Goal: Transaction & Acquisition: Book appointment/travel/reservation

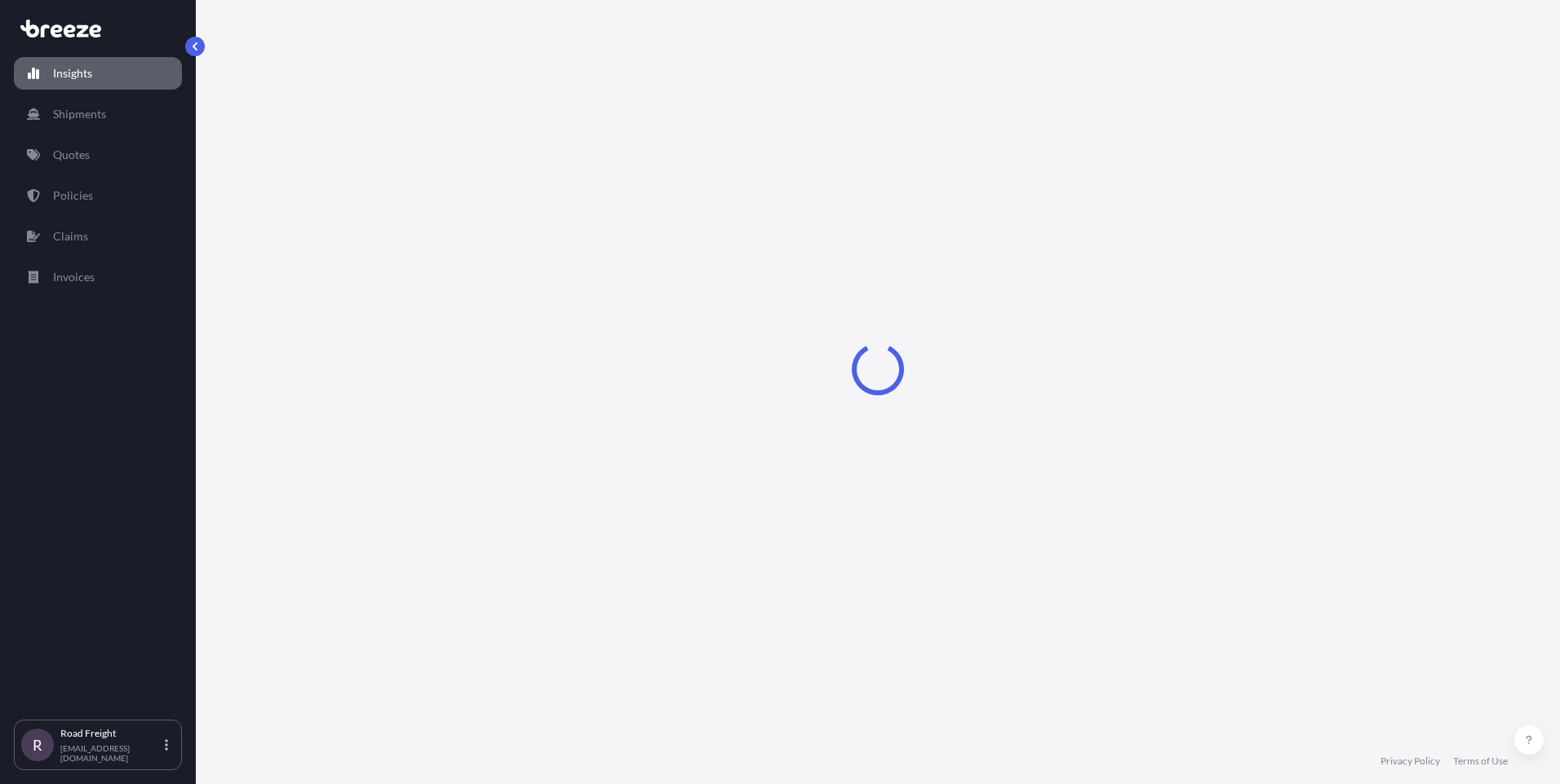
select select "2025"
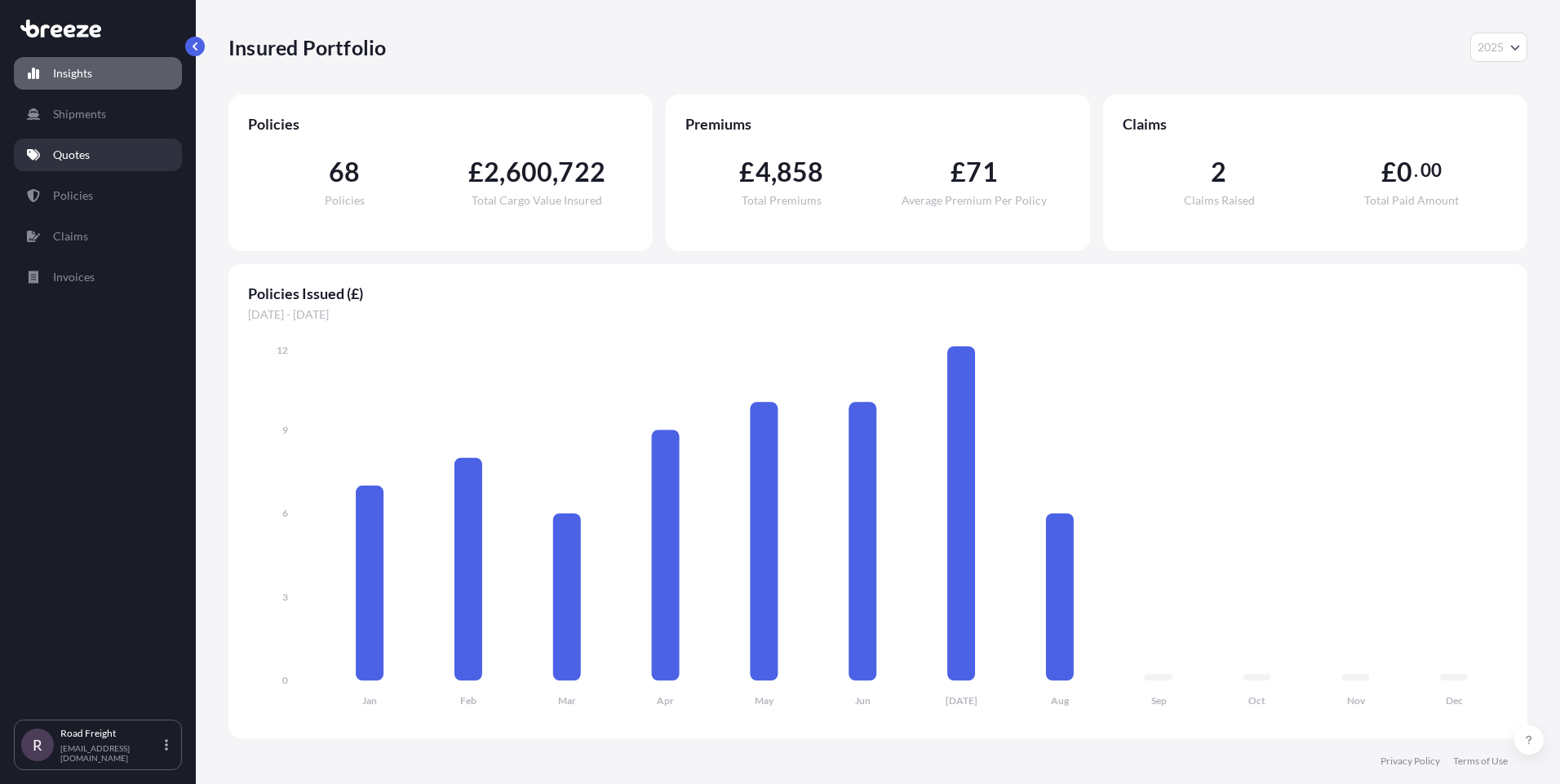
click at [111, 156] on link "Quotes" at bounding box center [97, 155] width 168 height 33
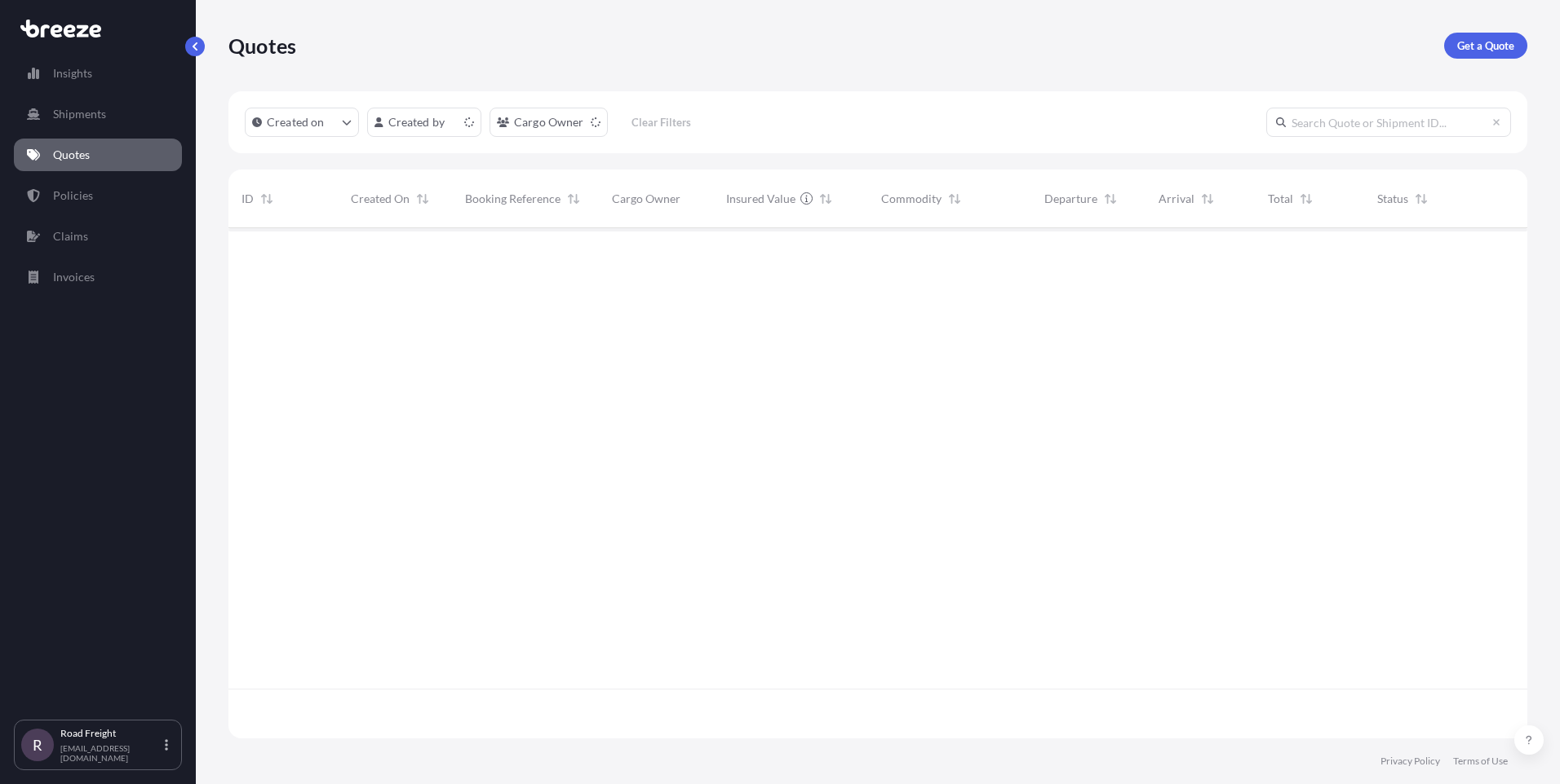
scroll to position [507, 1287]
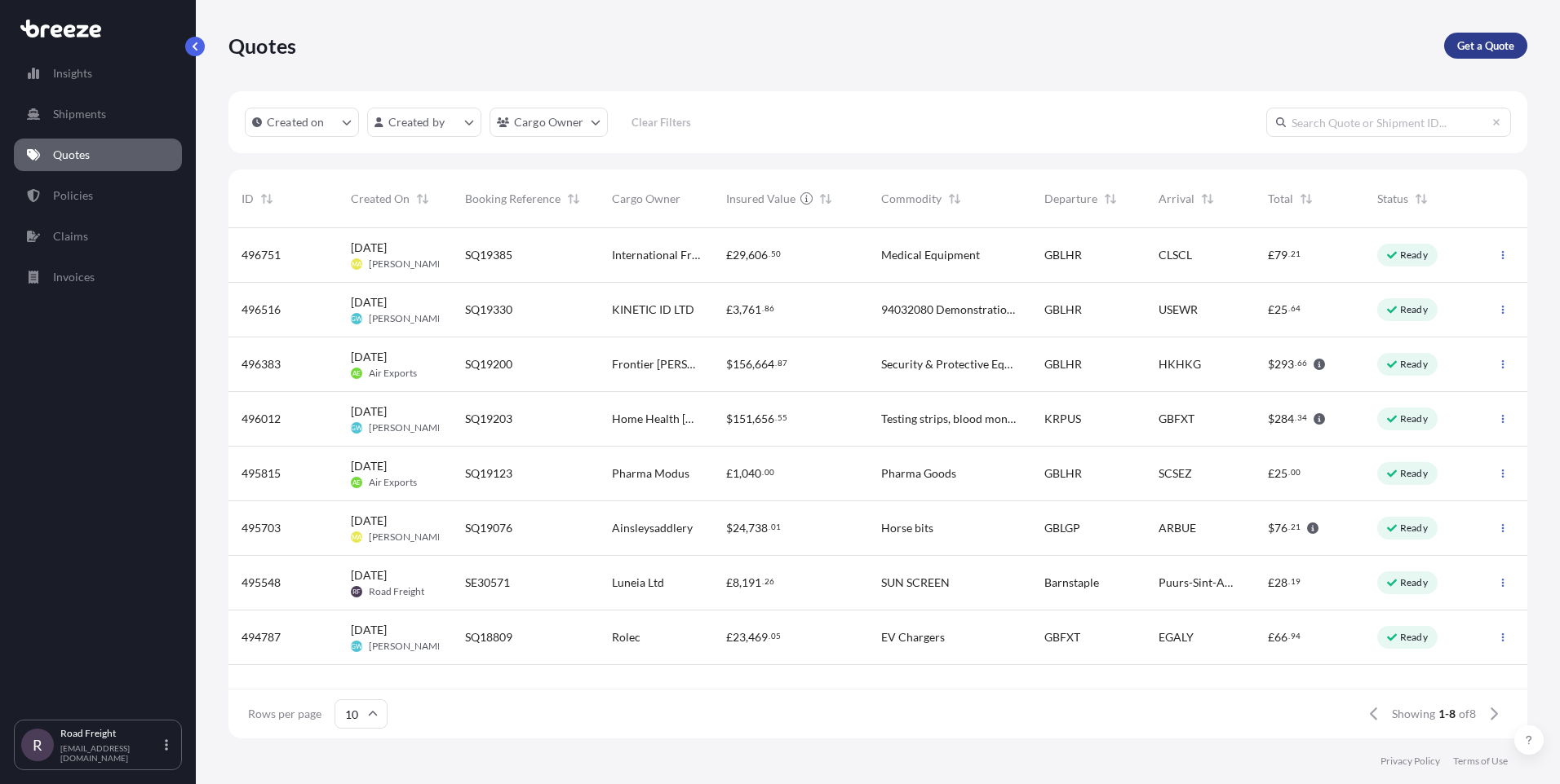
click at [1465, 42] on p "Get a Quote" at bounding box center [1486, 46] width 57 height 16
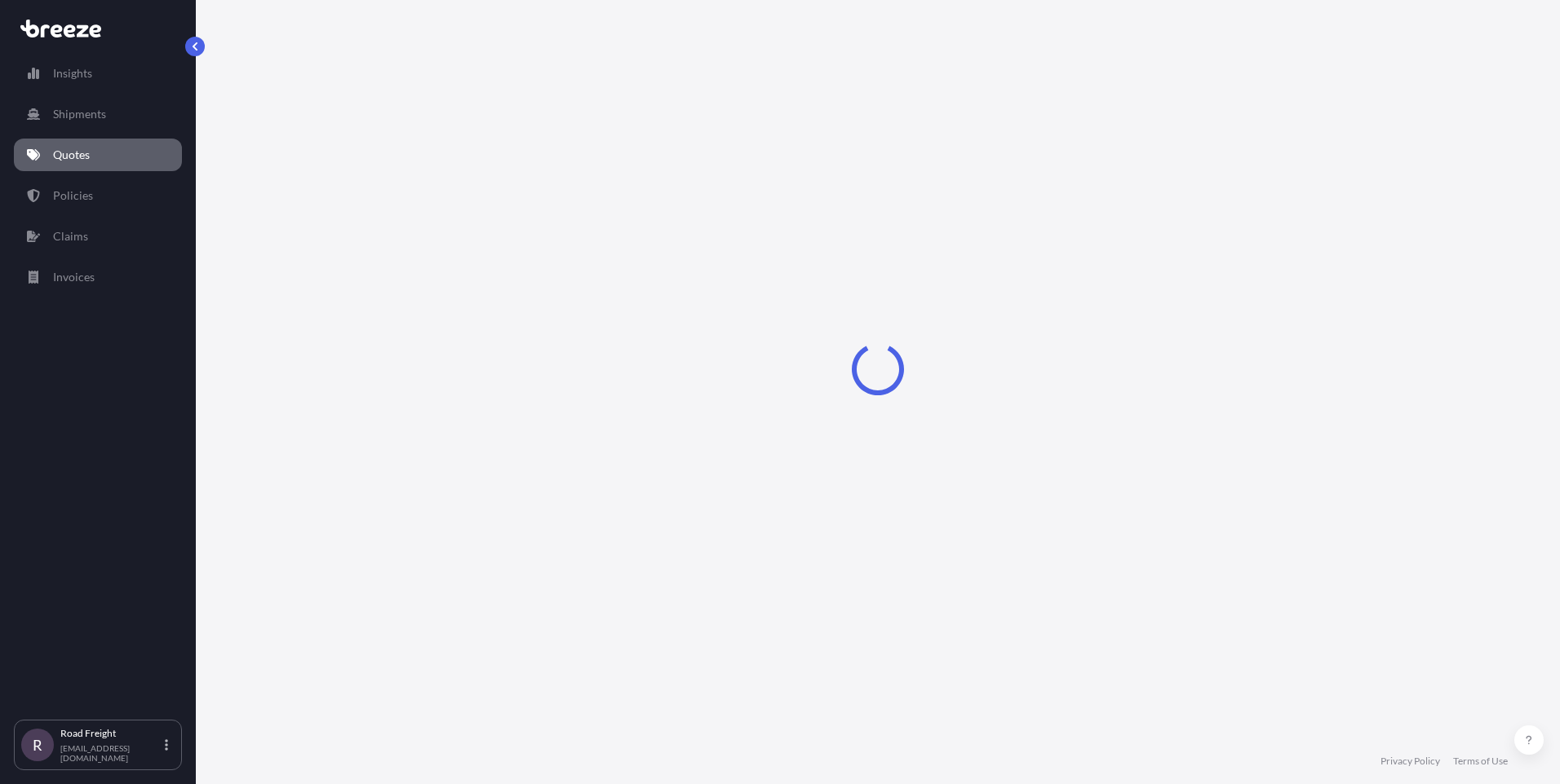
select select "Sea"
select select "1"
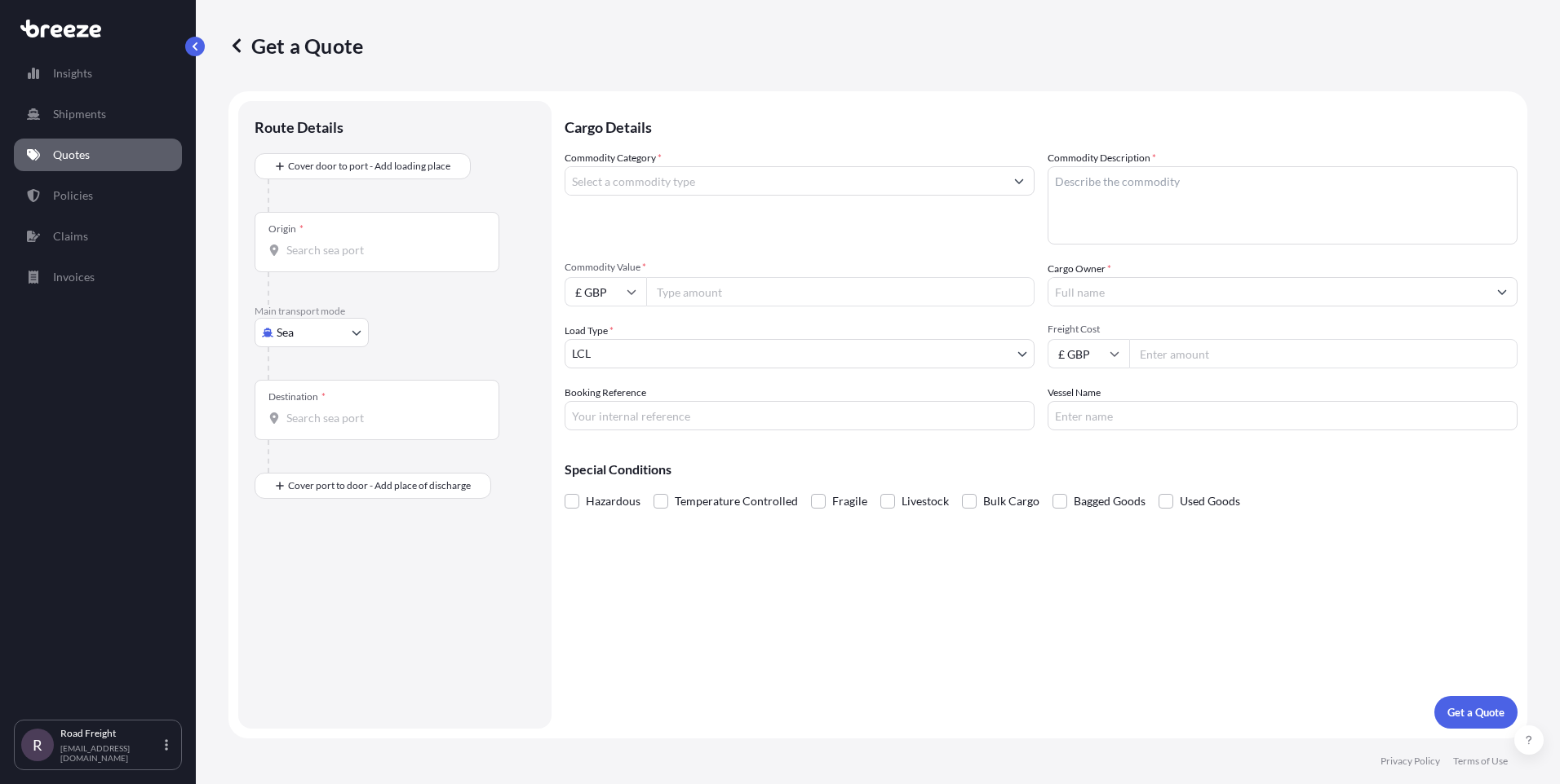
click at [348, 329] on body "Insights Shipments Quotes Policies Claims Invoices R Road Freight [EMAIL_ADDRES…" at bounding box center [780, 392] width 1560 height 784
click at [312, 426] on div "Road" at bounding box center [312, 434] width 101 height 29
select select "Road"
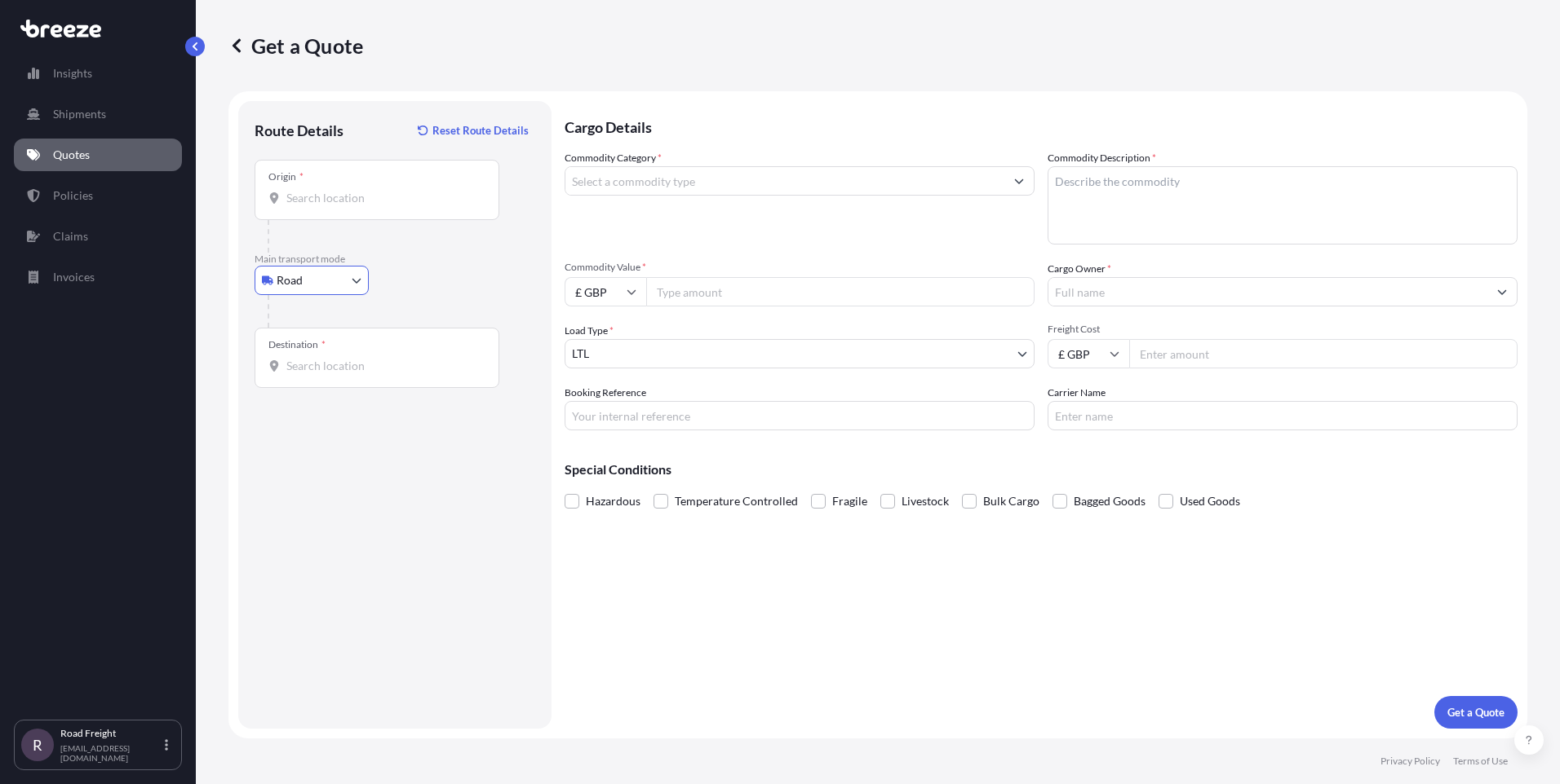
click at [339, 201] on input "Origin *" at bounding box center [382, 198] width 192 height 16
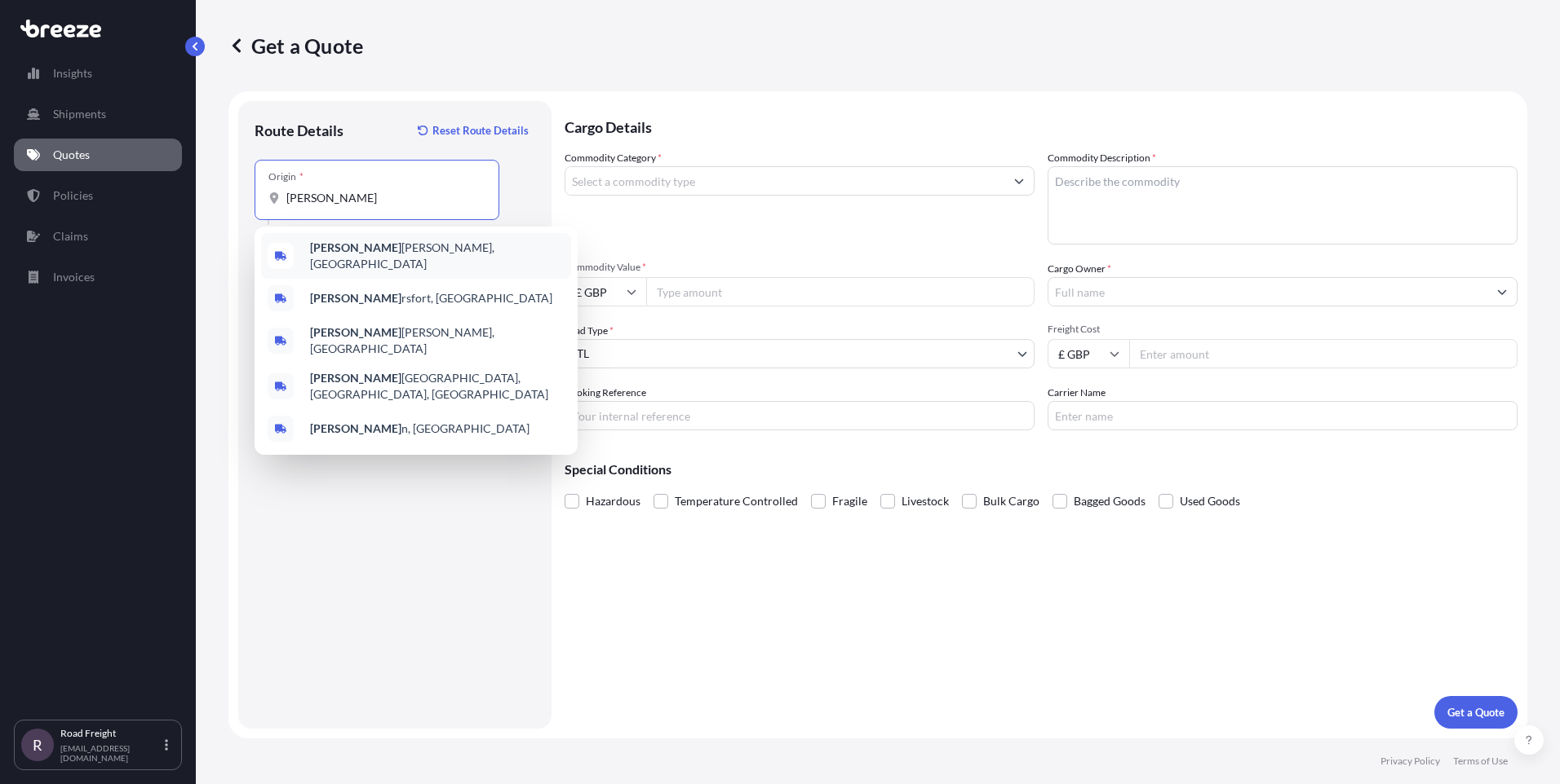
click at [348, 253] on span "[PERSON_NAME][GEOGRAPHIC_DATA][PERSON_NAME], [GEOGRAPHIC_DATA]" at bounding box center [437, 256] width 254 height 33
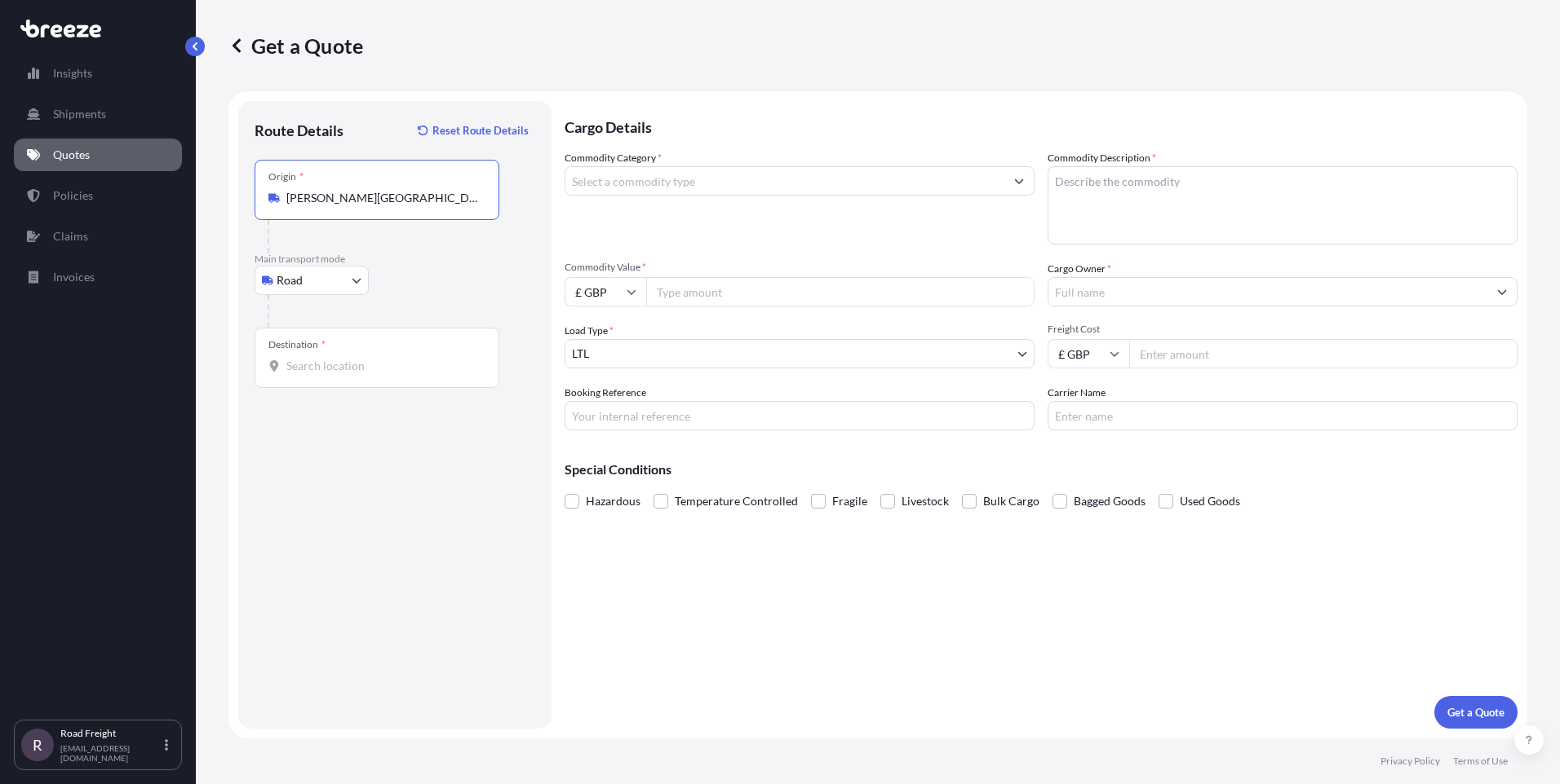
type input "[PERSON_NAME][GEOGRAPHIC_DATA][PERSON_NAME], [GEOGRAPHIC_DATA]"
click at [324, 377] on div "Destination *" at bounding box center [376, 358] width 245 height 60
click at [324, 374] on input "Destination *" at bounding box center [382, 366] width 192 height 16
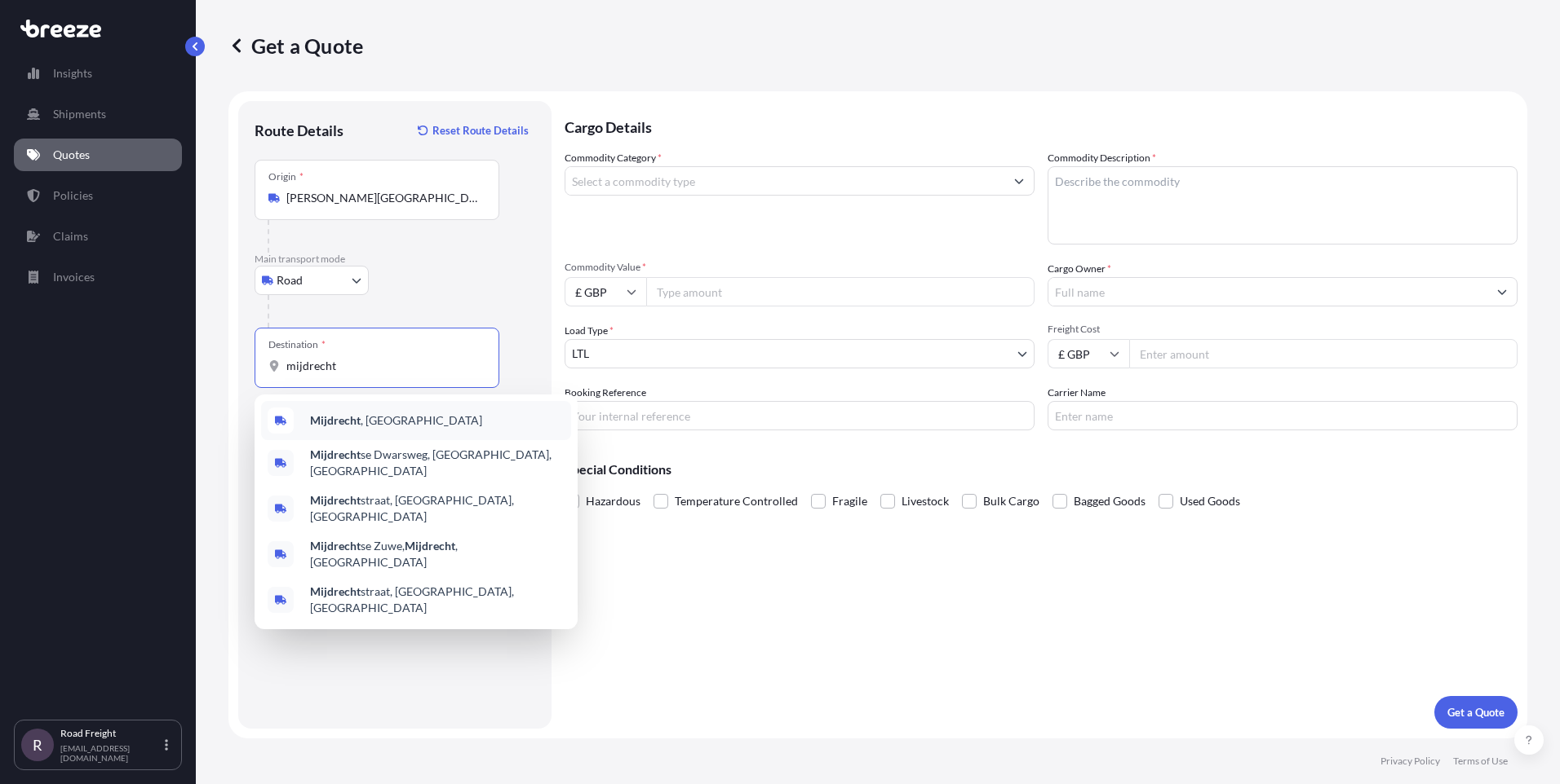
click at [330, 420] on b "Mijdrecht" at bounding box center [335, 420] width 51 height 14
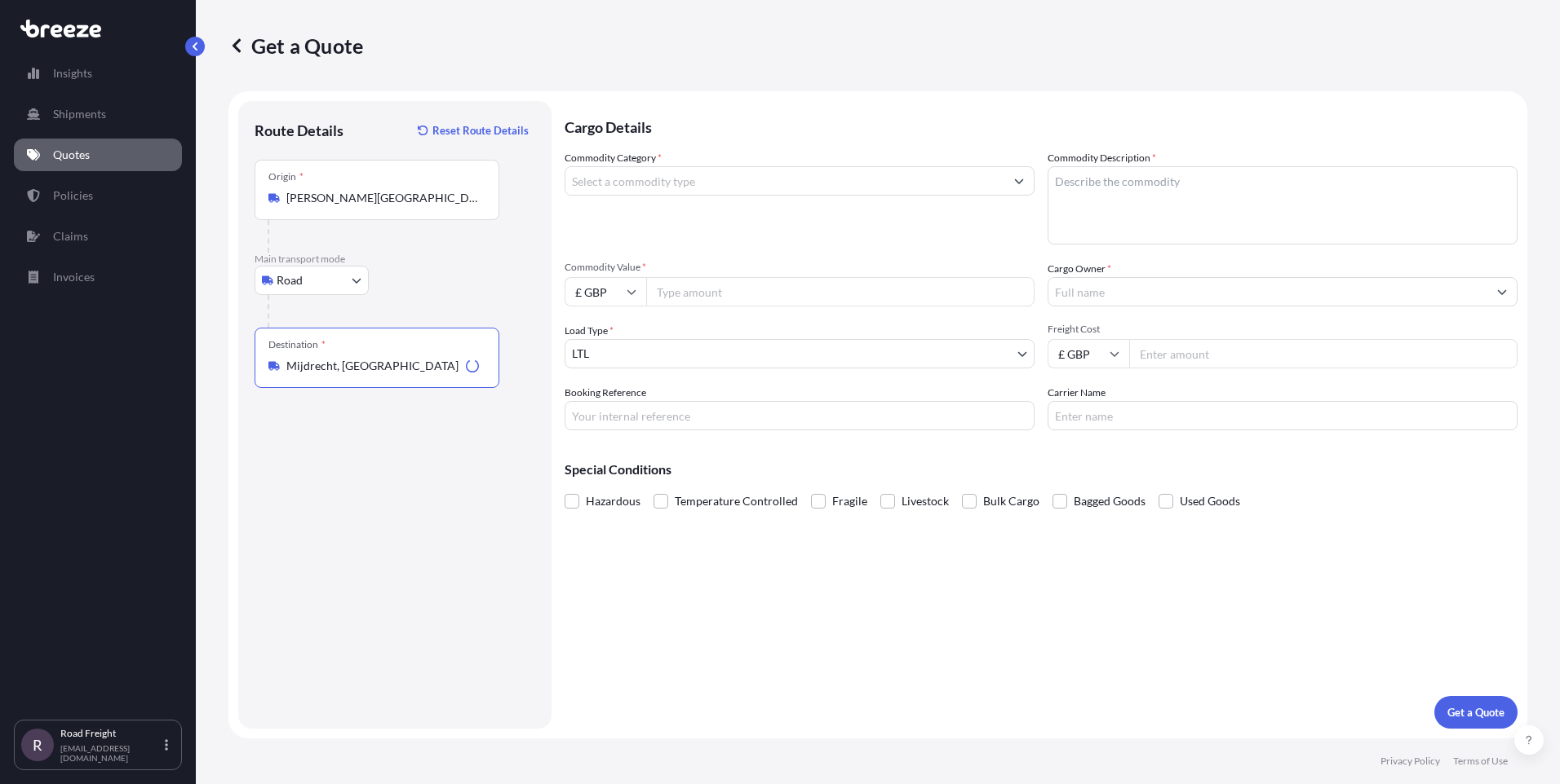
type input "Mijdrecht, [GEOGRAPHIC_DATA]"
click at [633, 184] on input "Commodity Category *" at bounding box center [784, 181] width 438 height 29
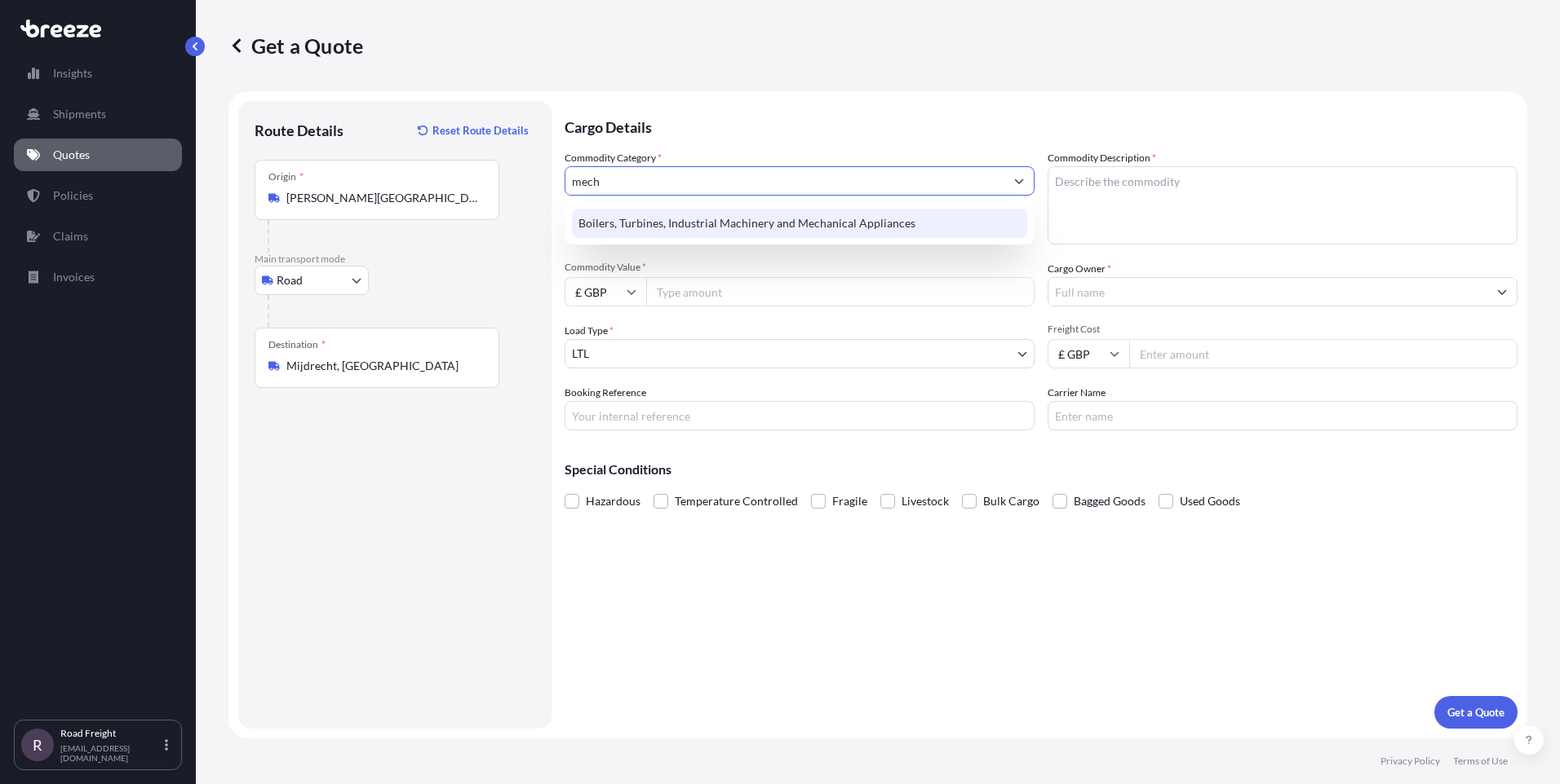
click at [792, 224] on div "Boilers, Turbines, Industrial Machinery and Mechanical Appliances" at bounding box center [799, 223] width 455 height 29
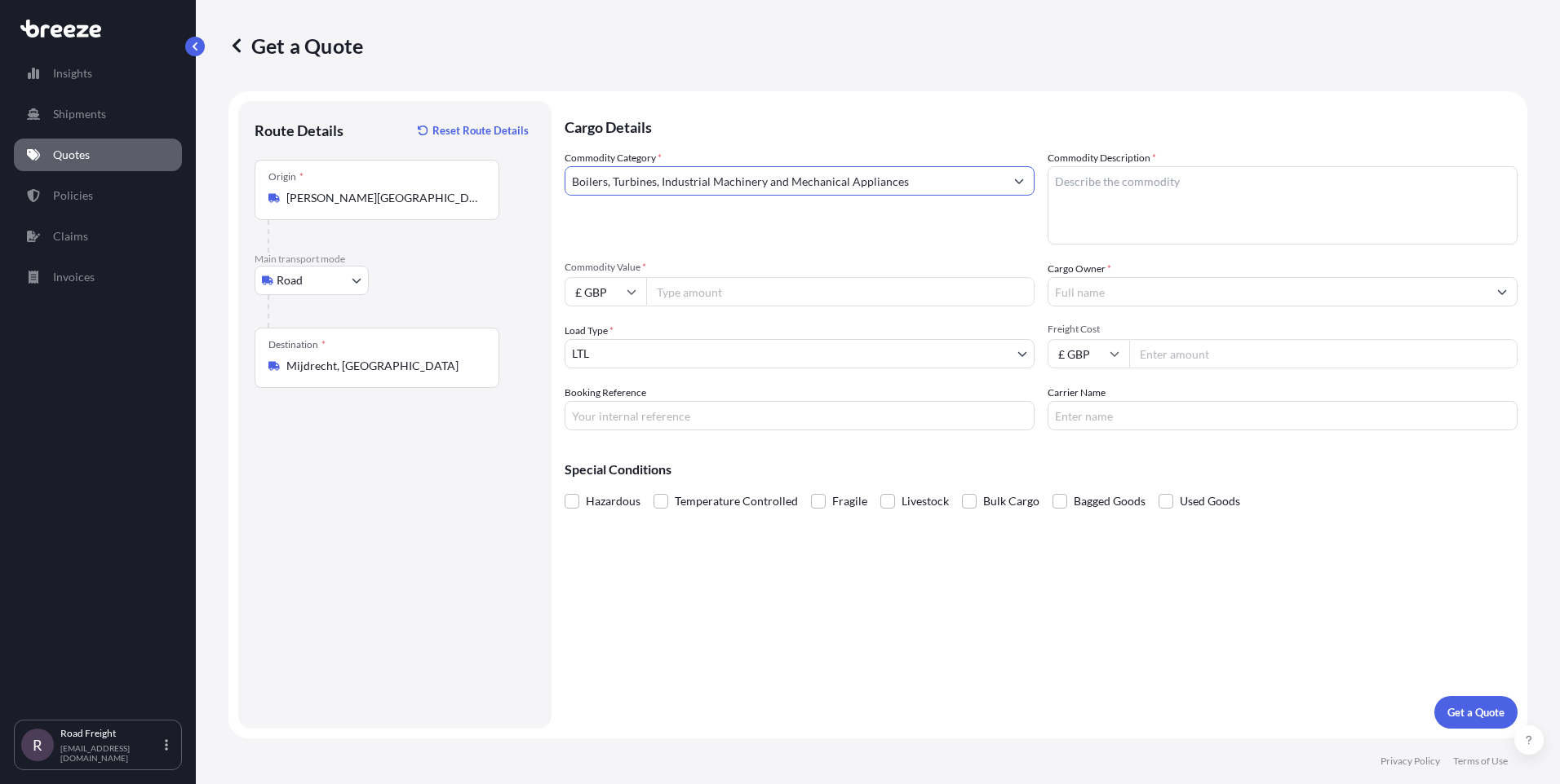
type input "Boilers, Turbines, Industrial Machinery and Mechanical Appliances"
click at [1139, 196] on textarea "Commodity Description *" at bounding box center [1282, 205] width 470 height 78
type textarea "ACTUATOR"
click at [816, 292] on input "Commodity Value *" at bounding box center [840, 292] width 389 height 29
type input "39000"
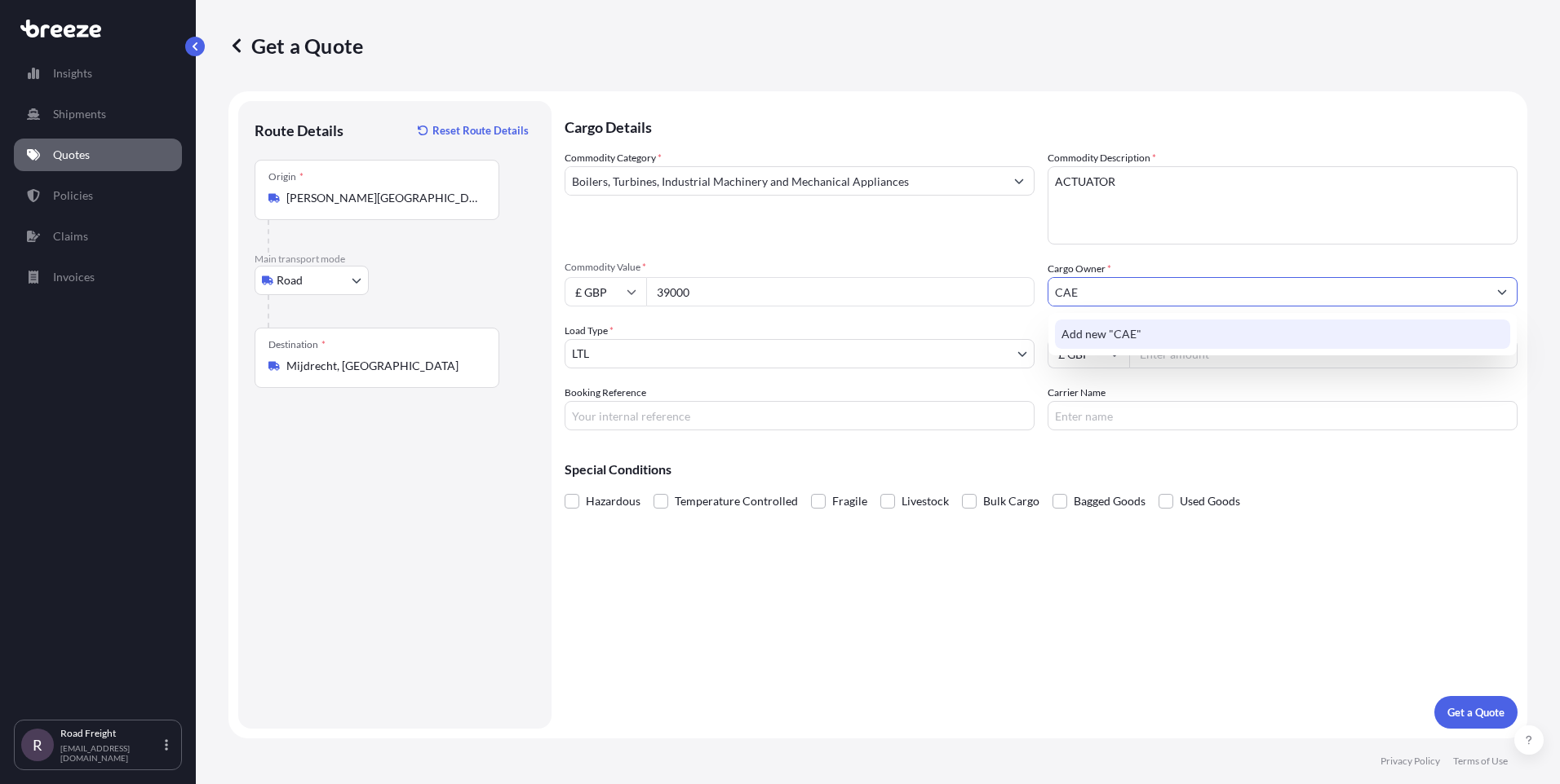
click at [1107, 337] on span "Add new "CAE"" at bounding box center [1101, 334] width 80 height 16
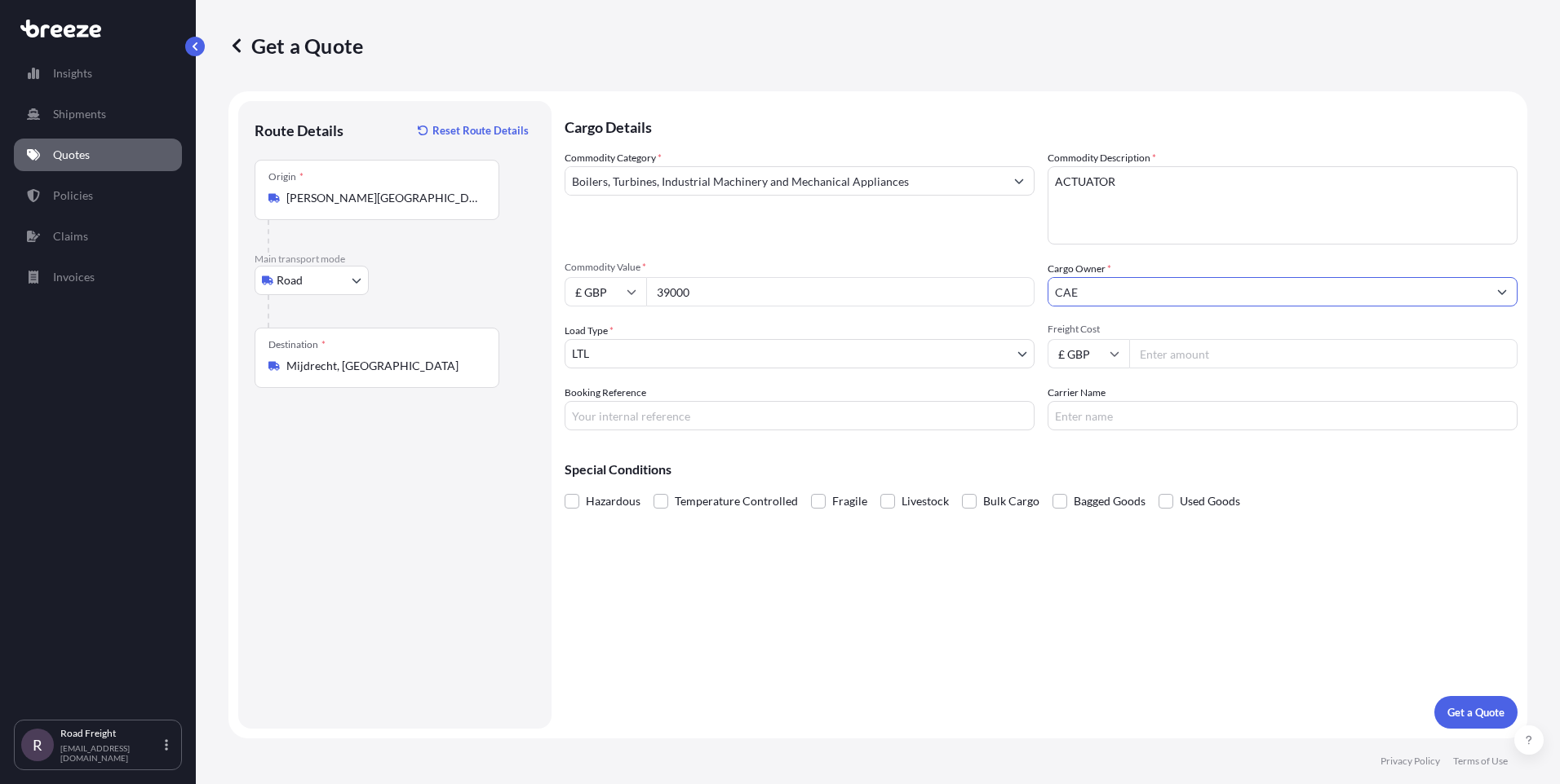
type input "CAE"
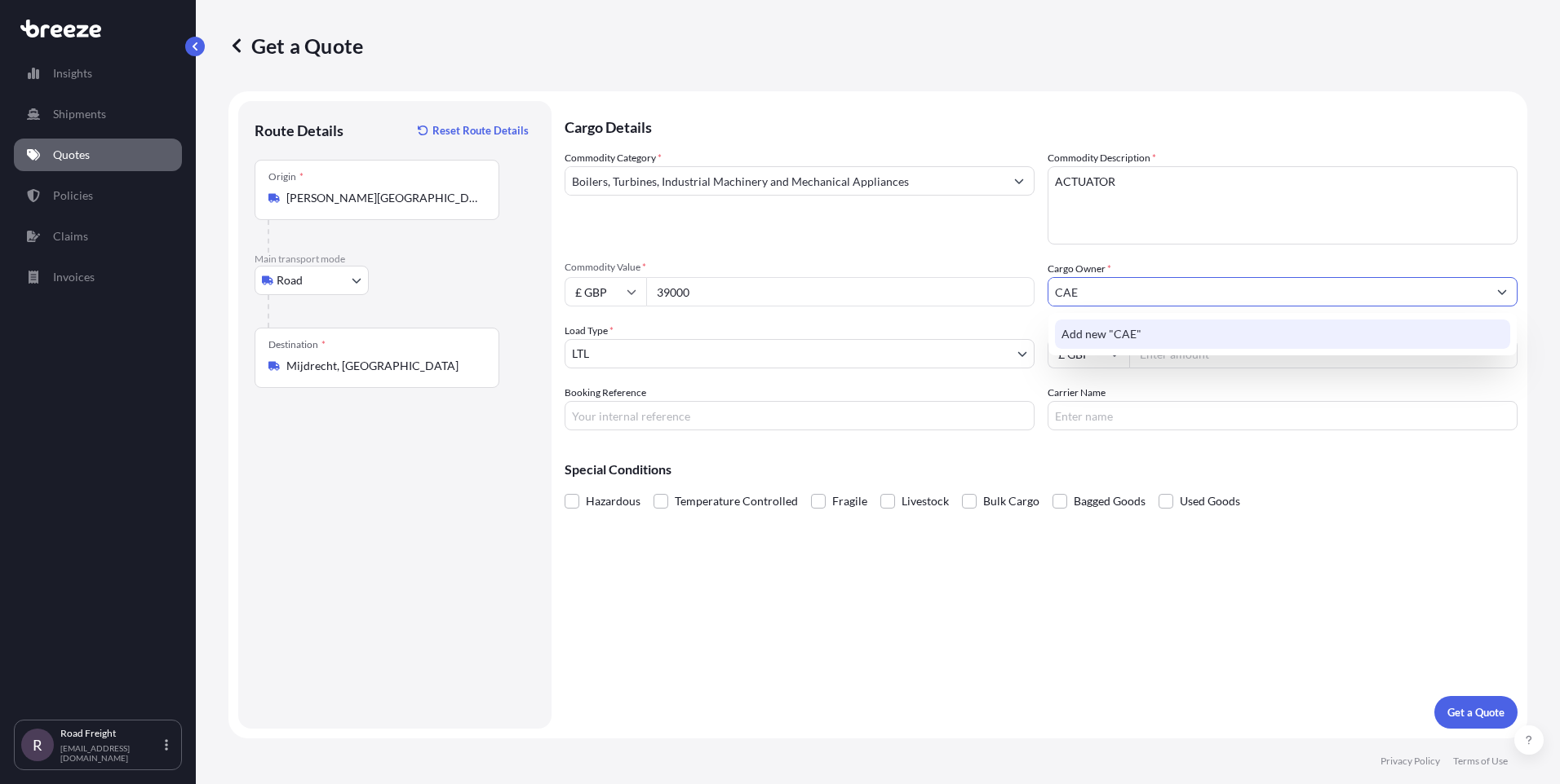
click at [1299, 507] on div "Hazardous Temperature Controlled Fragile Livestock Bulk Cargo Bagged Goods Used…" at bounding box center [1041, 501] width 953 height 25
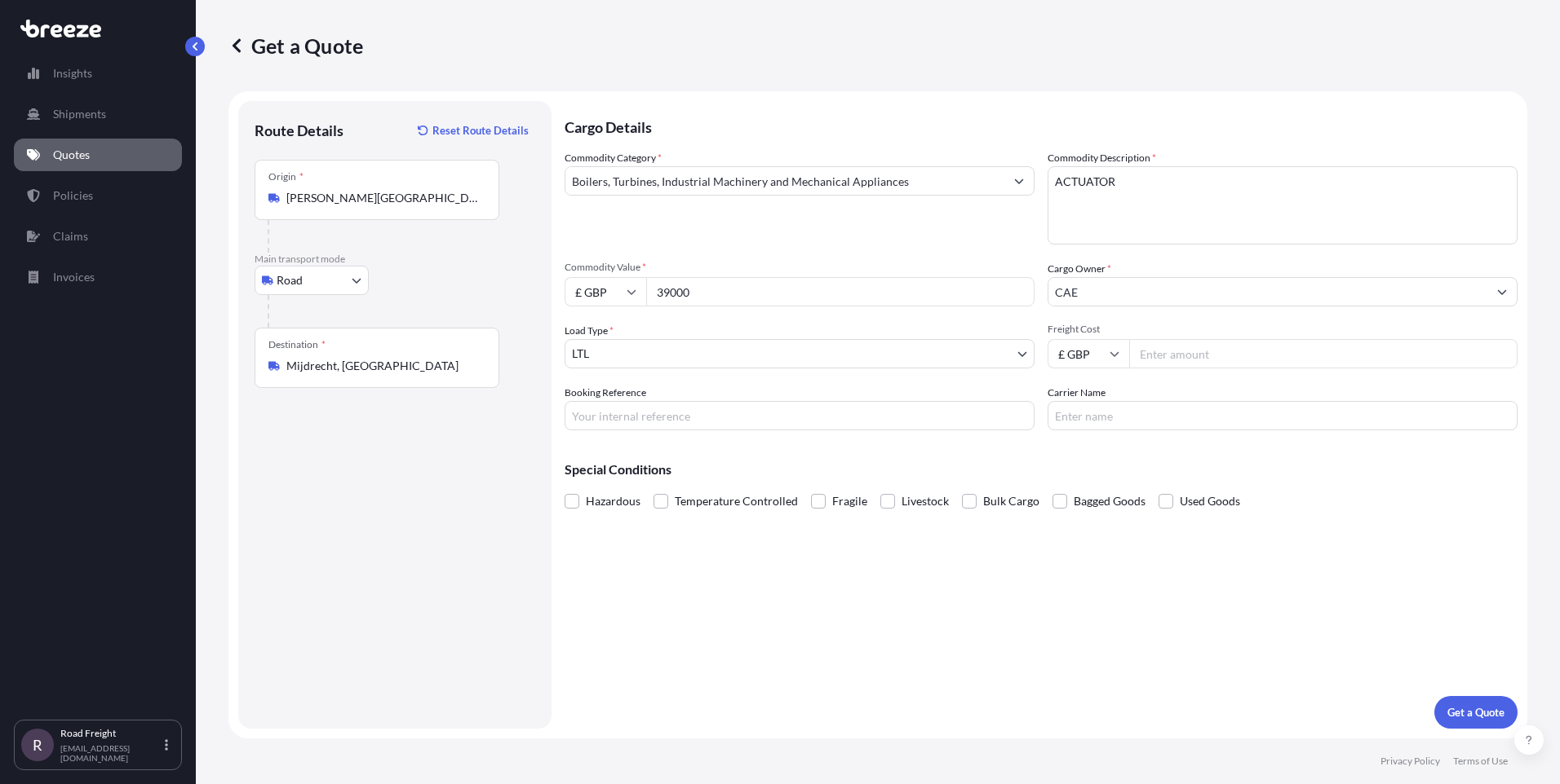
click at [1214, 360] on input "Freight Cost" at bounding box center [1323, 354] width 389 height 29
type input "515"
click at [812, 500] on span at bounding box center [818, 501] width 15 height 15
click at [811, 489] on input "Fragile" at bounding box center [811, 489] width 0 height 0
click at [827, 422] on input "Booking Reference" at bounding box center [799, 416] width 470 height 29
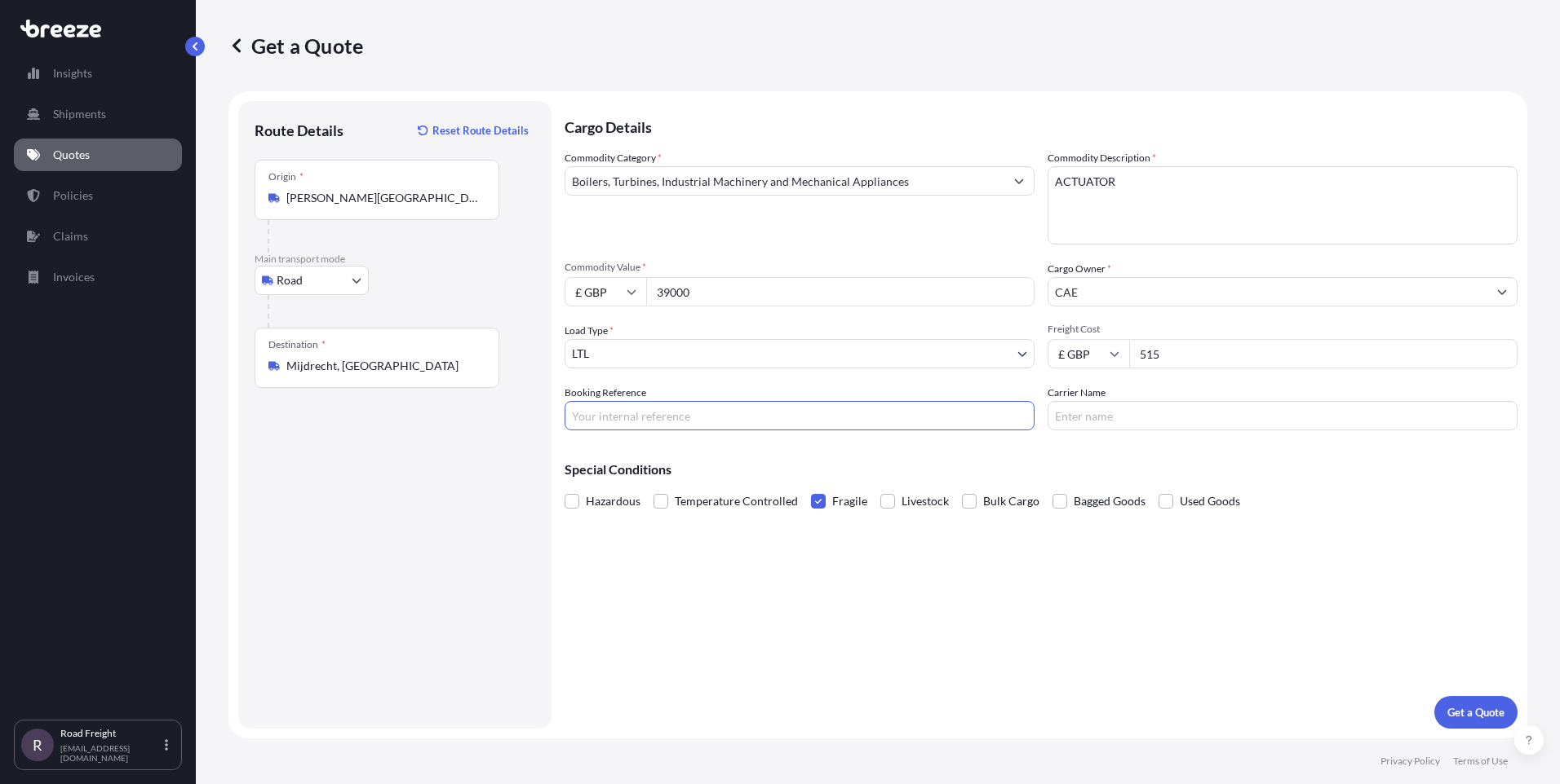
paste input "SE31344"
type input "SE31344"
click at [1474, 715] on p "Get a Quote" at bounding box center [1476, 713] width 57 height 16
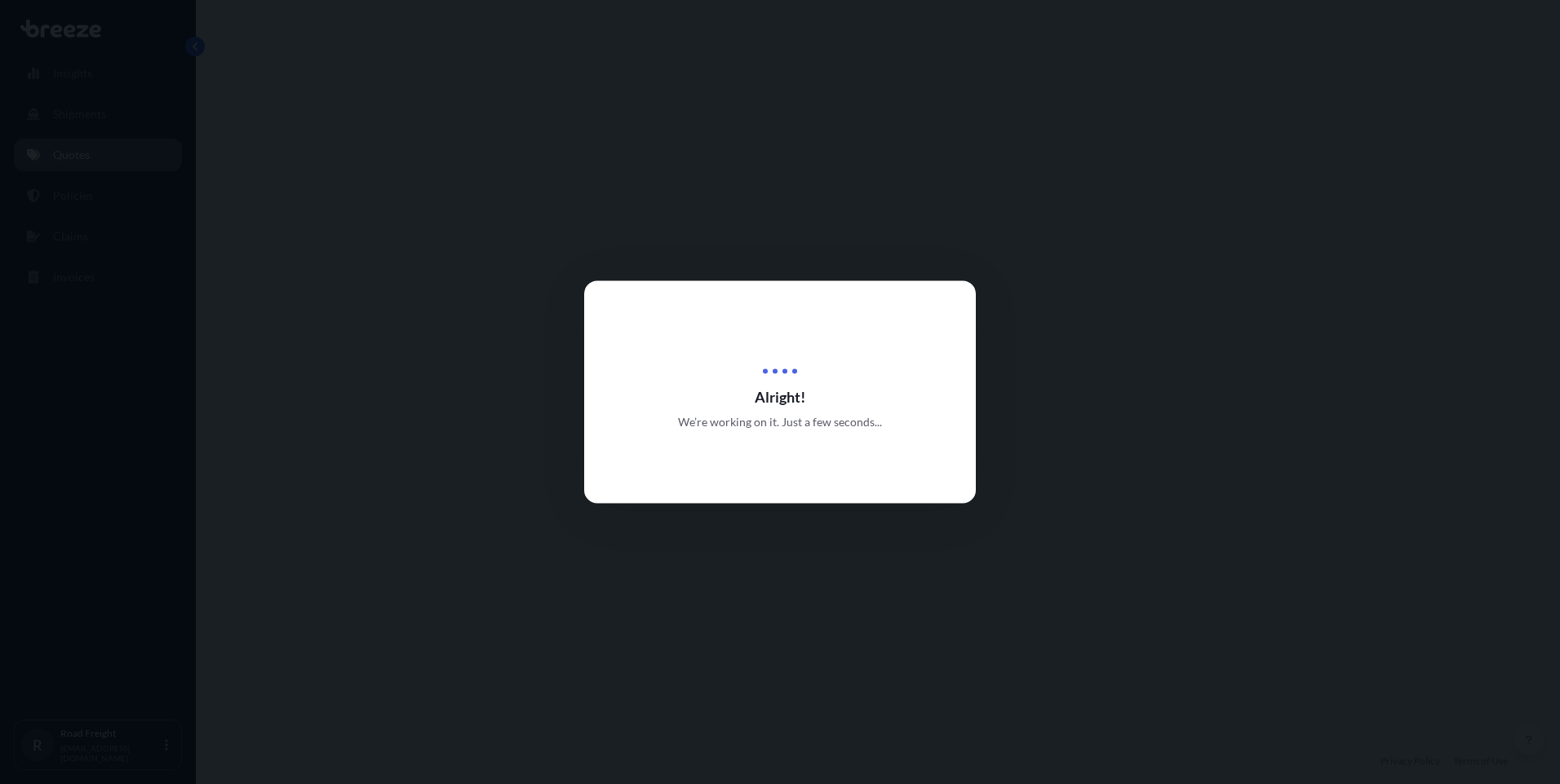
select select "Road"
select select "1"
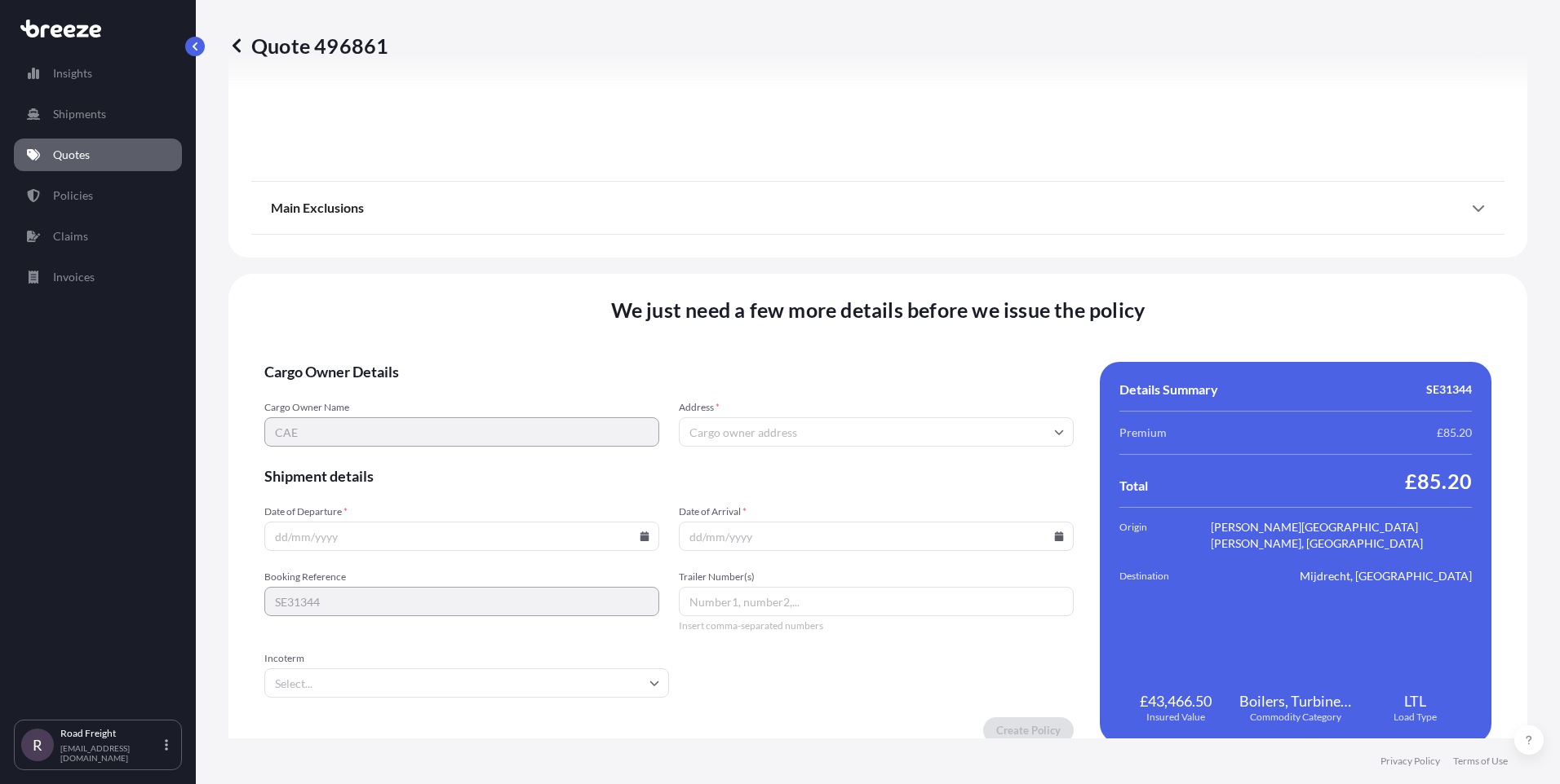
scroll to position [1803, 0]
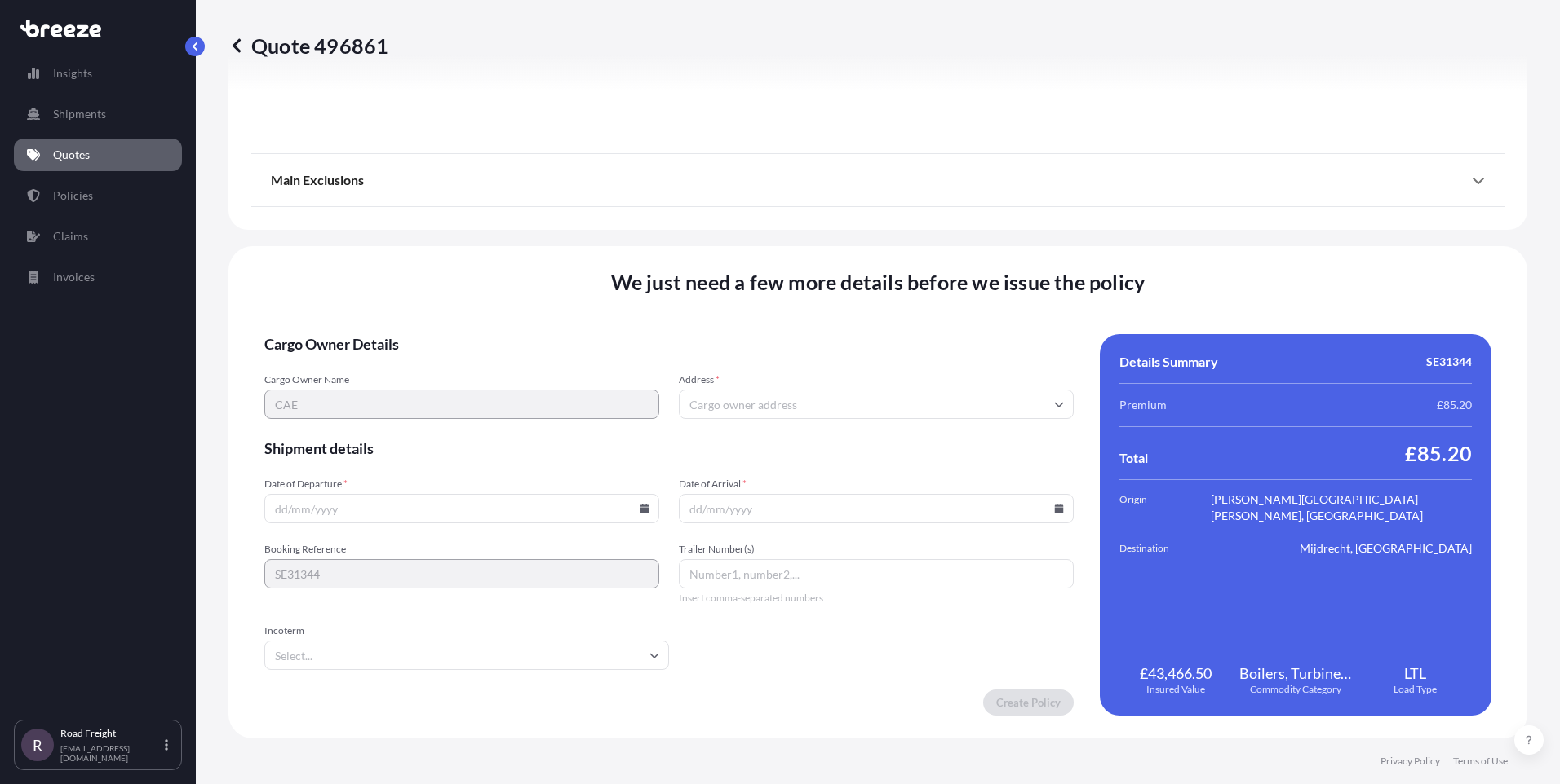
click at [420, 508] on input "Date of Departure *" at bounding box center [461, 508] width 395 height 29
click at [644, 513] on icon at bounding box center [645, 508] width 9 height 10
click at [375, 394] on button "19" at bounding box center [384, 395] width 26 height 26
type input "[DATE]"
click at [1054, 504] on icon at bounding box center [1059, 508] width 10 height 10
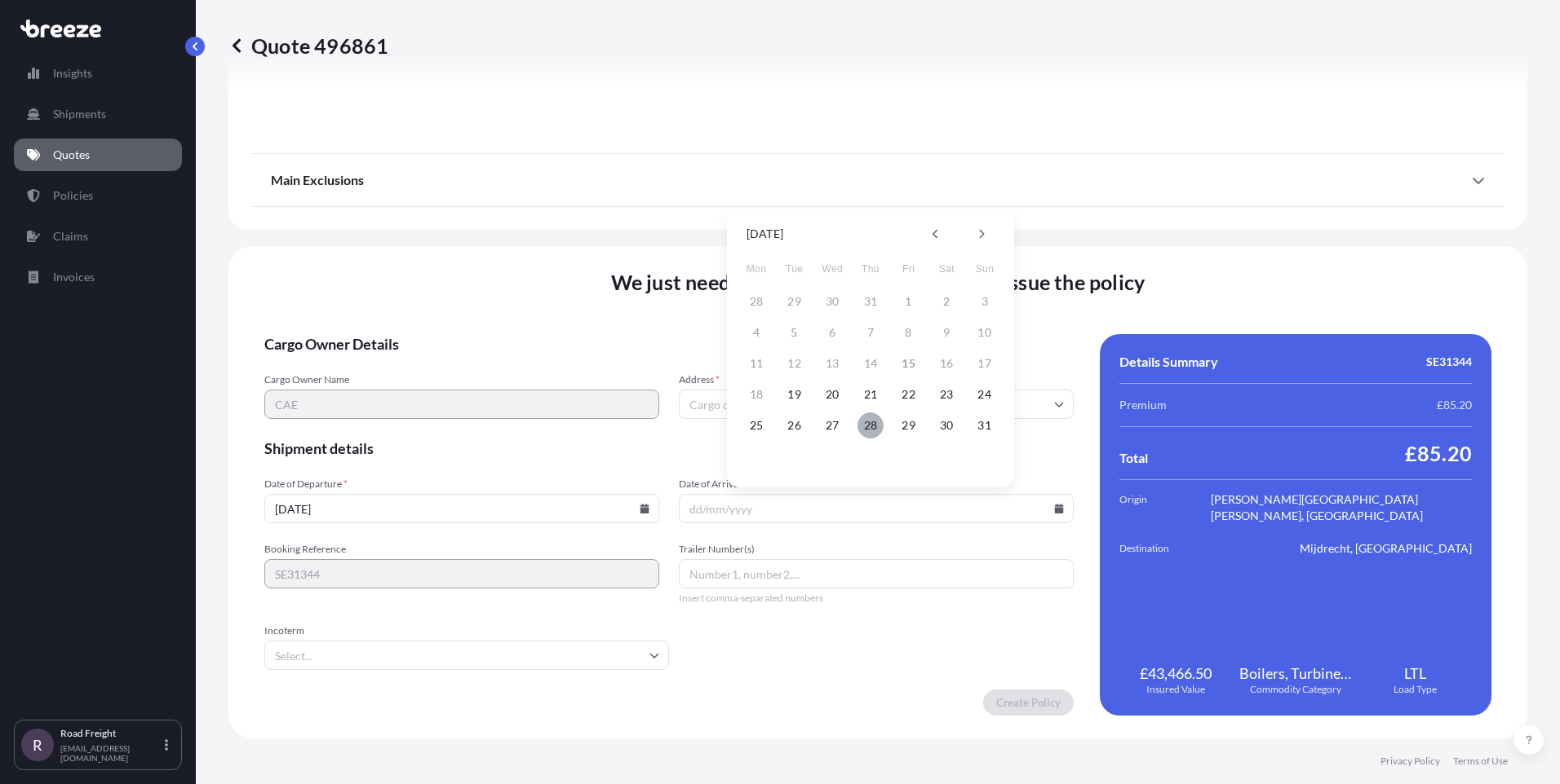
click at [870, 427] on button "28" at bounding box center [870, 426] width 26 height 26
type input "[DATE]"
click at [820, 410] on input "Address *" at bounding box center [876, 405] width 395 height 29
click at [914, 407] on input "Address *" at bounding box center [876, 405] width 395 height 29
click at [884, 409] on input "Address *" at bounding box center [876, 405] width 395 height 29
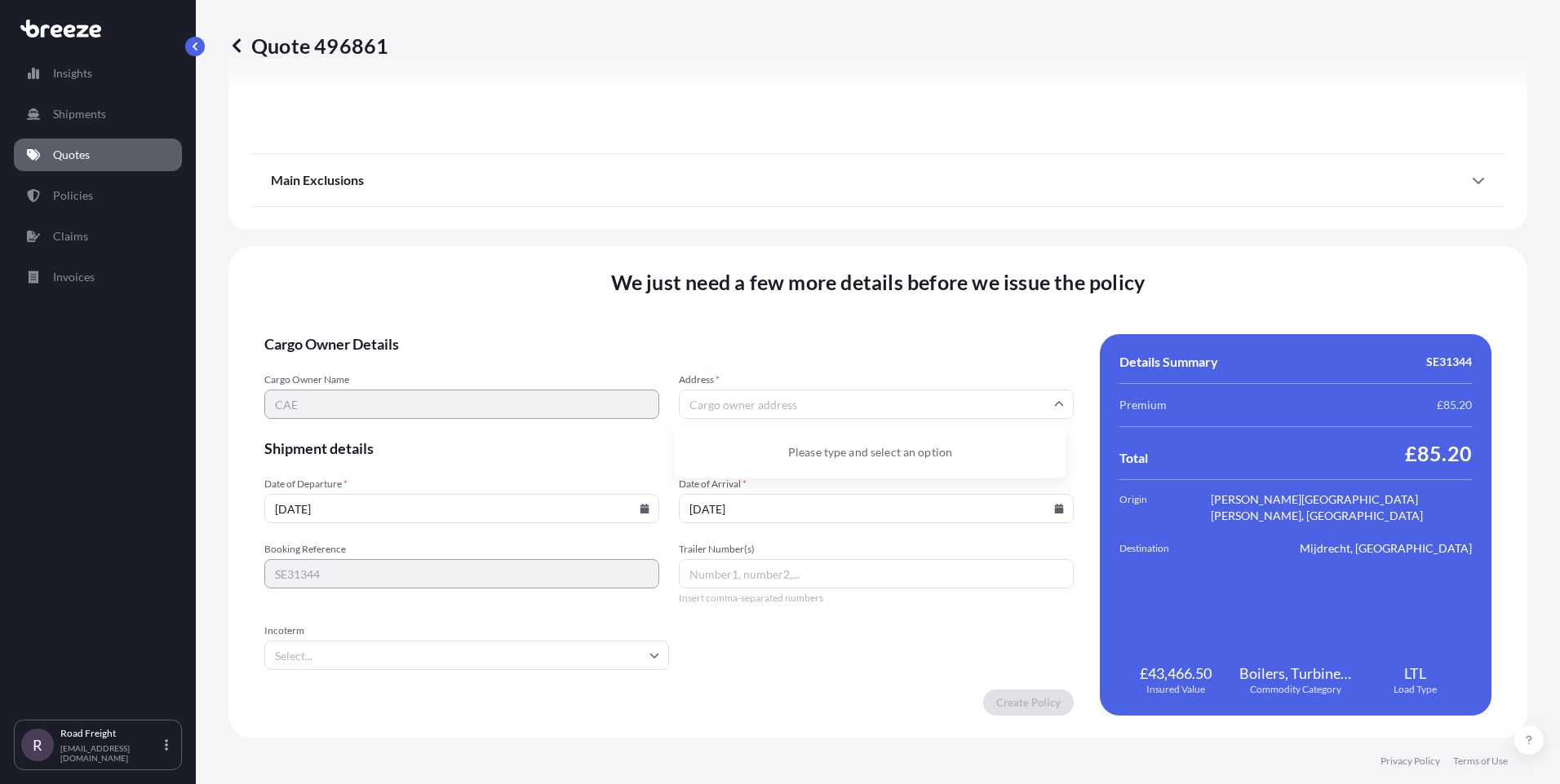
paste input "INNOVATION DRIVE"
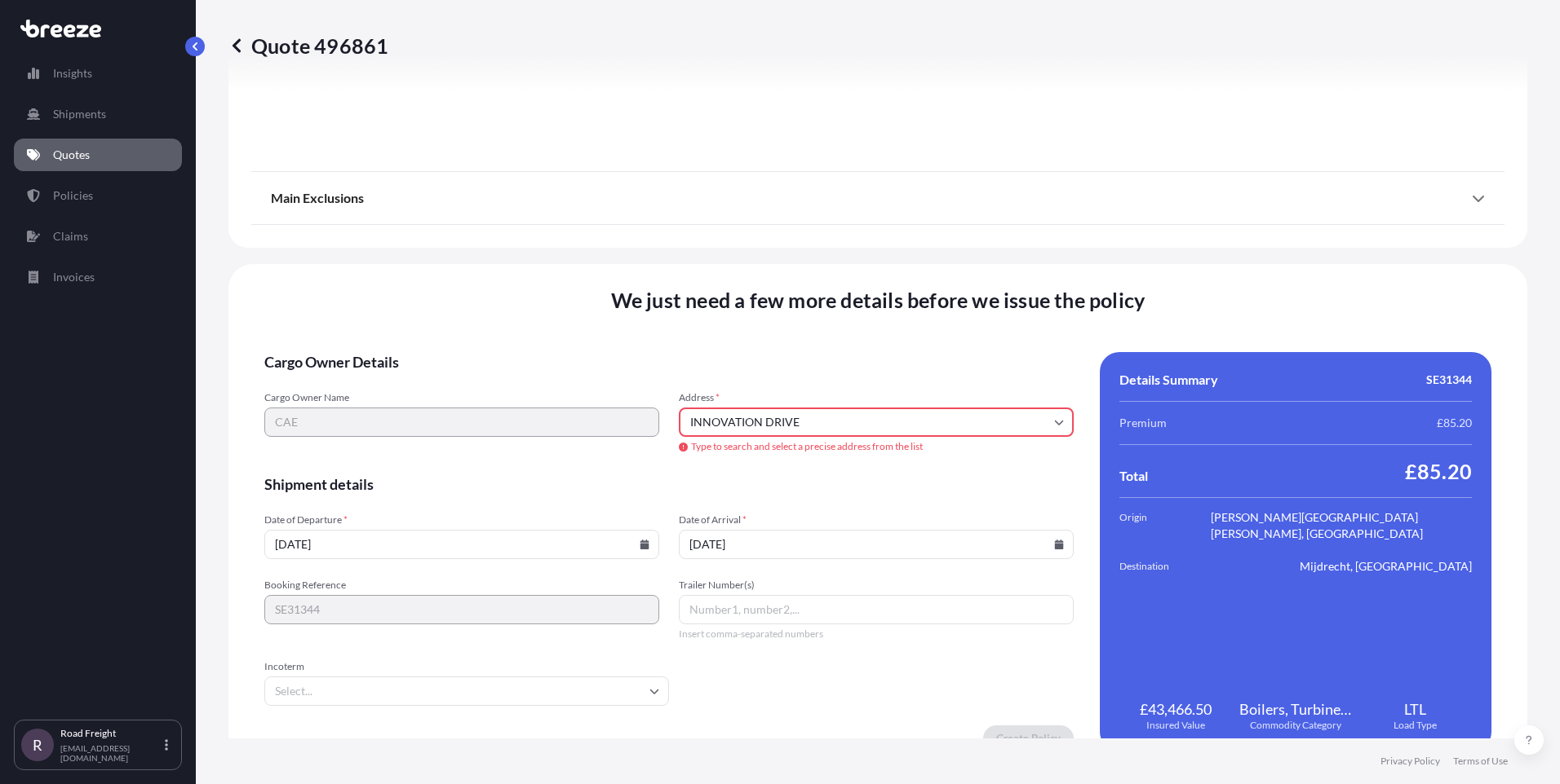
click at [1044, 423] on input "INNOVATION DRIVE" at bounding box center [876, 423] width 395 height 29
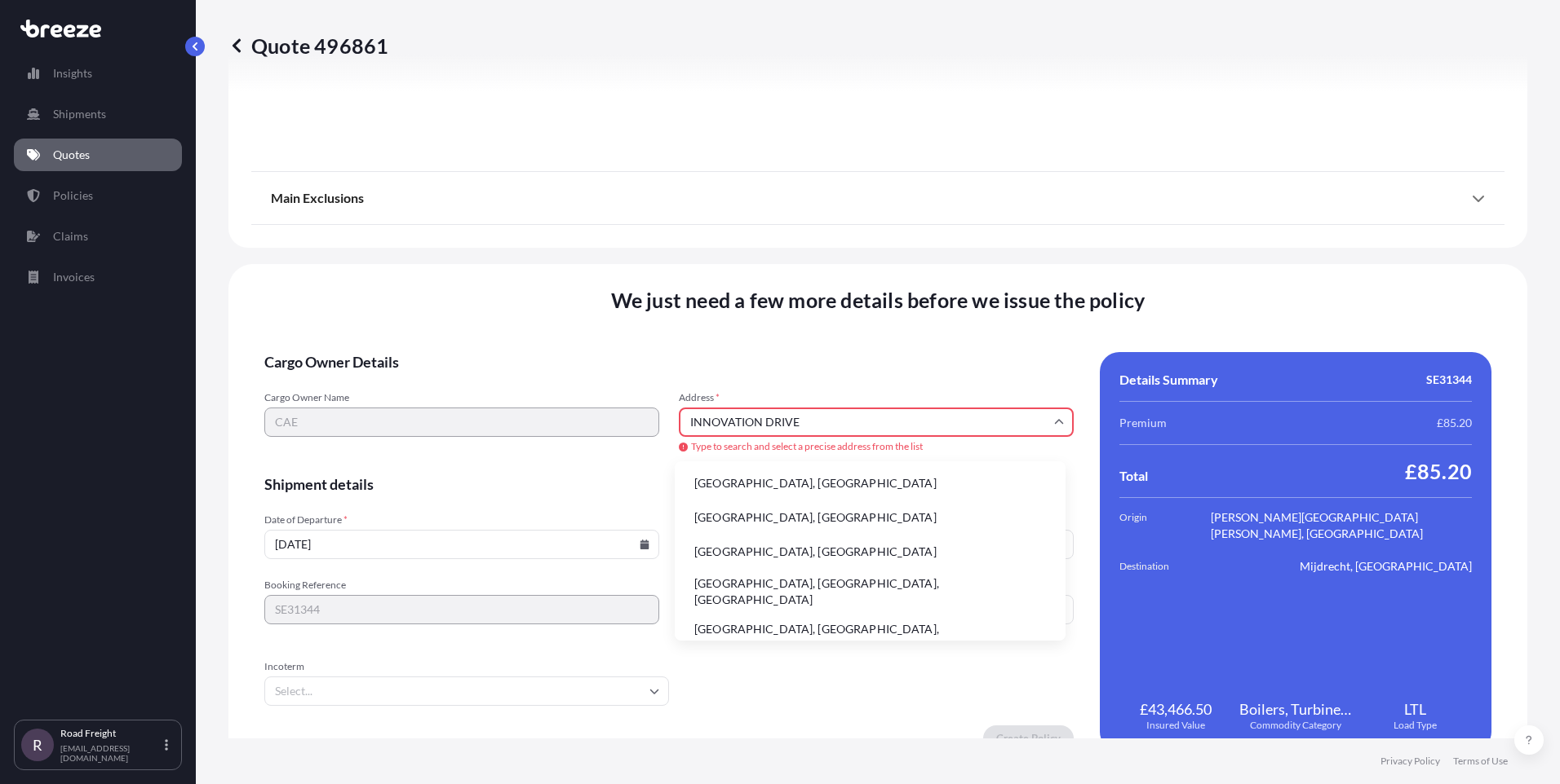
click at [821, 423] on input "INNOVATION DRIVE" at bounding box center [876, 423] width 395 height 29
paste input "INNOVATION DRIVE"
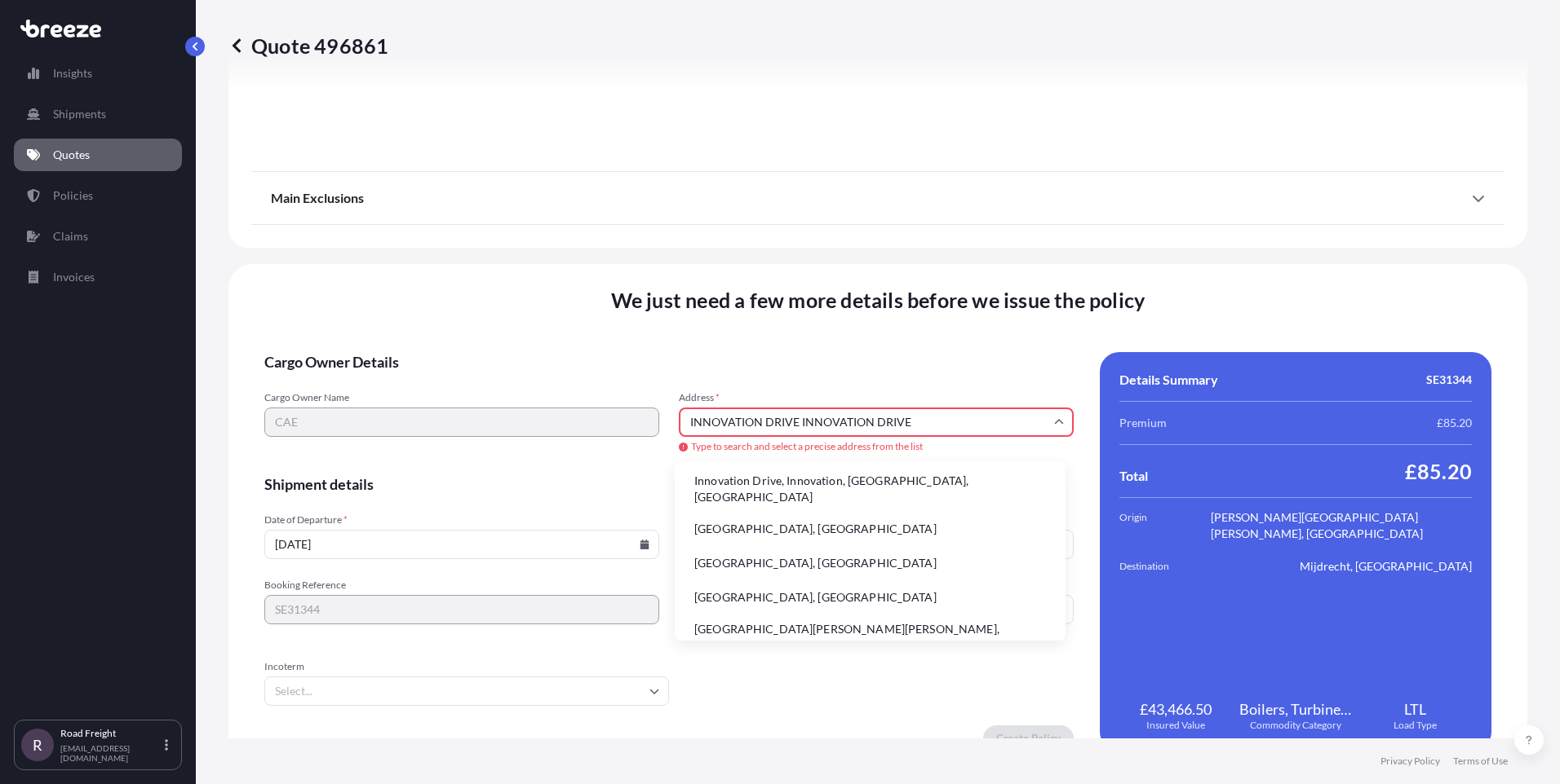
drag, startPoint x: 970, startPoint y: 417, endPoint x: 796, endPoint y: 434, distance: 174.8
click at [796, 434] on input "INNOVATION DRIVE INNOVATION DRIVE" at bounding box center [876, 423] width 395 height 29
paste input "[PERSON_NAME][GEOGRAPHIC_DATA][PERSON_NAME]"
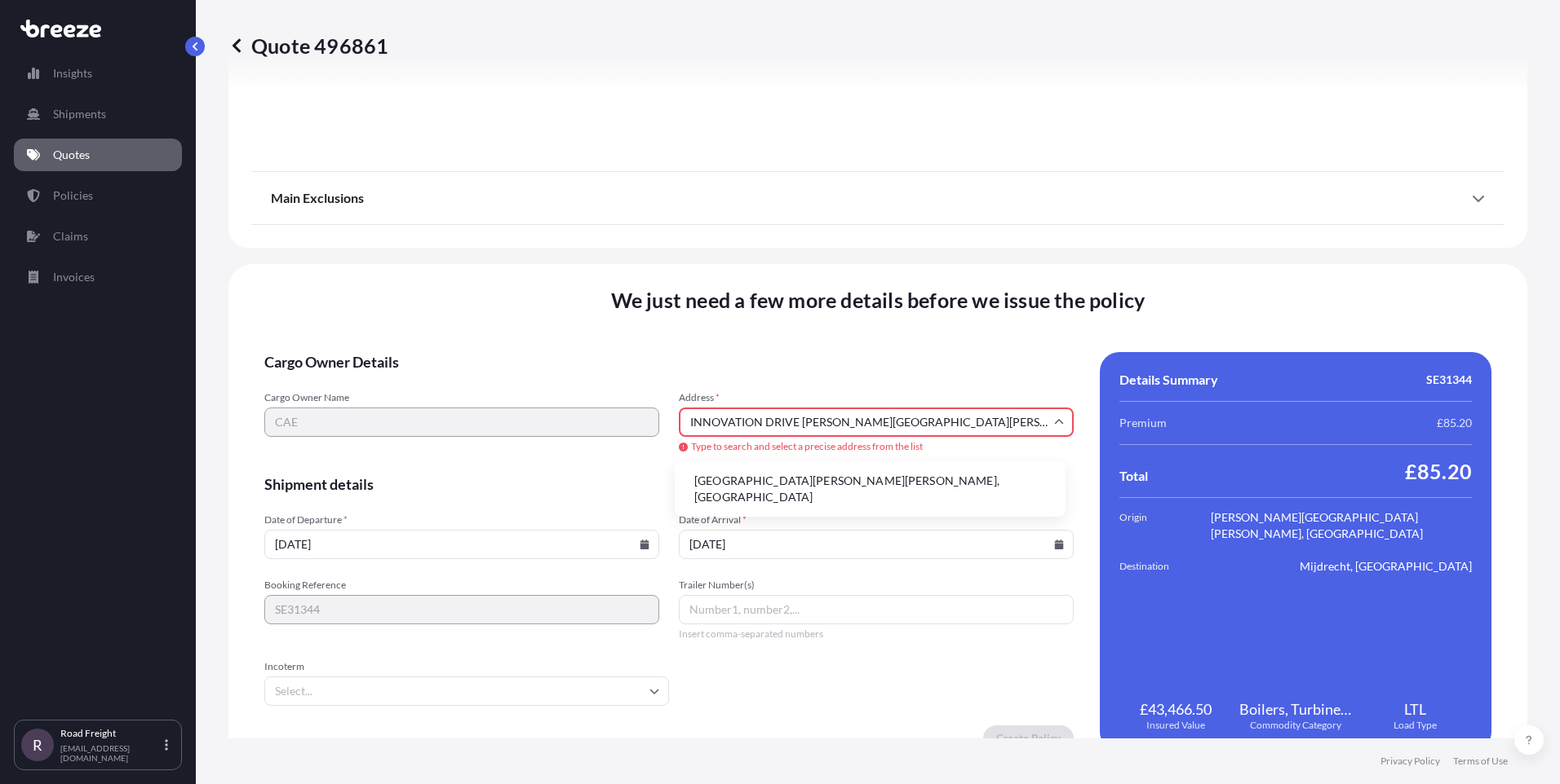
click at [819, 482] on li "[GEOGRAPHIC_DATA][PERSON_NAME][PERSON_NAME], [GEOGRAPHIC_DATA]" at bounding box center [870, 489] width 378 height 43
type input "[STREET_ADDRESS][PERSON_NAME][PERSON_NAME]"
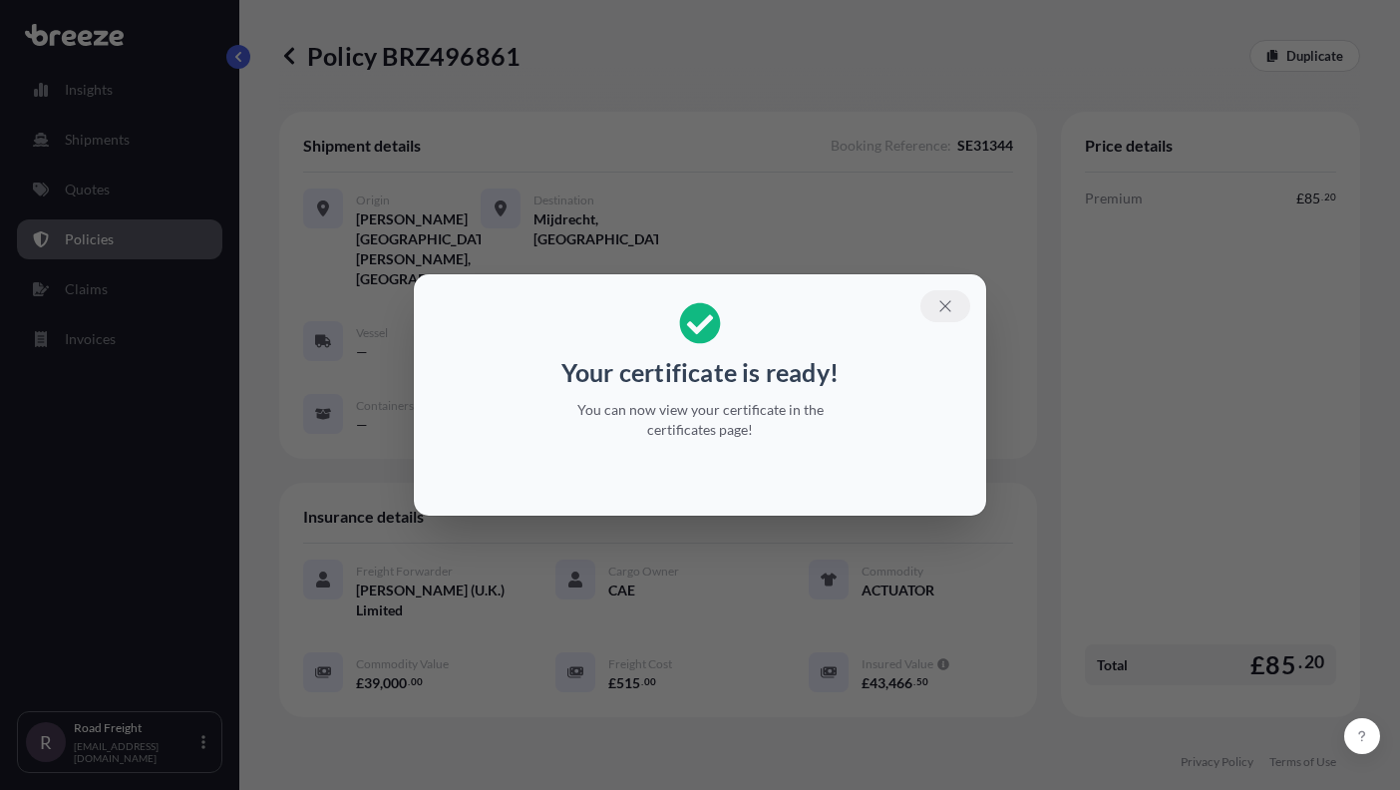
click at [929, 298] on button "button" at bounding box center [945, 306] width 50 height 32
